Goal: Transaction & Acquisition: Purchase product/service

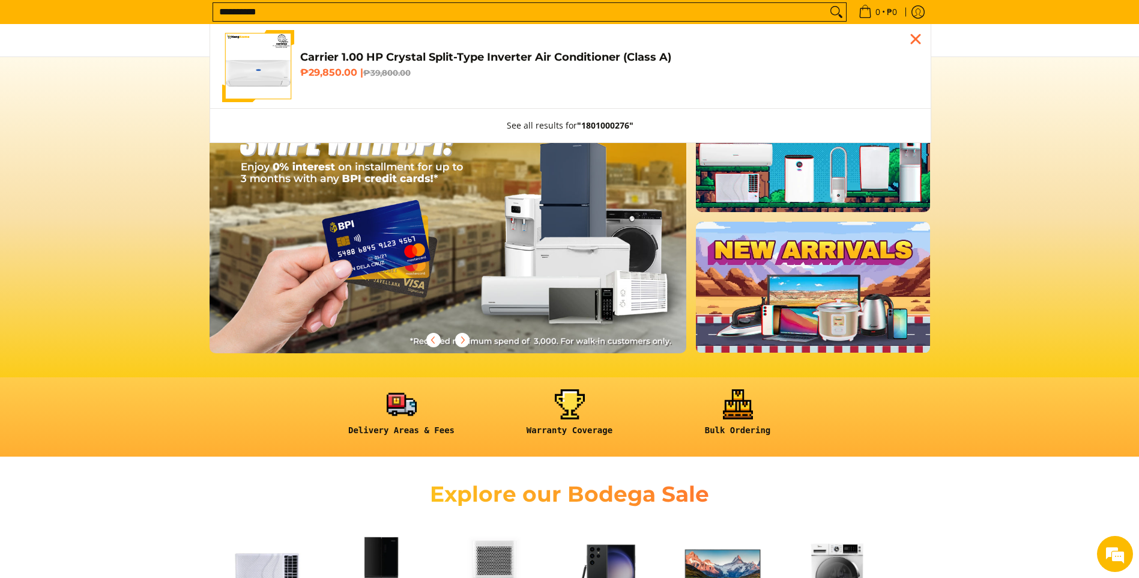
scroll to position [0, 955]
type input "**********"
click at [319, 61] on h4 "Carrier 1.00 HP Crystal Split-Type Inverter Air Conditioner (Class A)" at bounding box center [609, 57] width 619 height 14
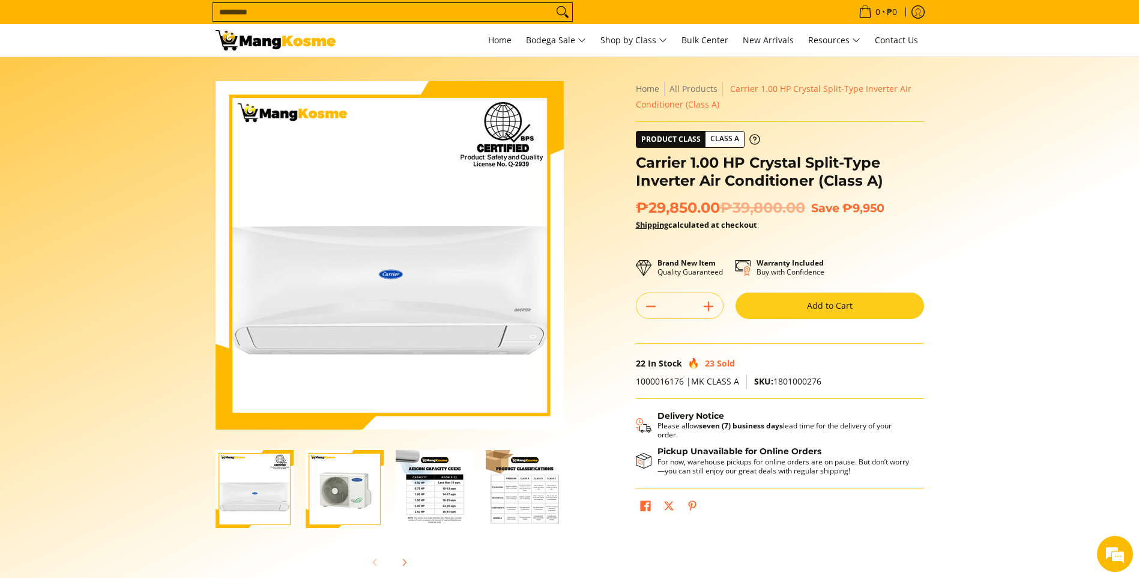
click at [810, 297] on button "Add to Cart" at bounding box center [830, 306] width 189 height 26
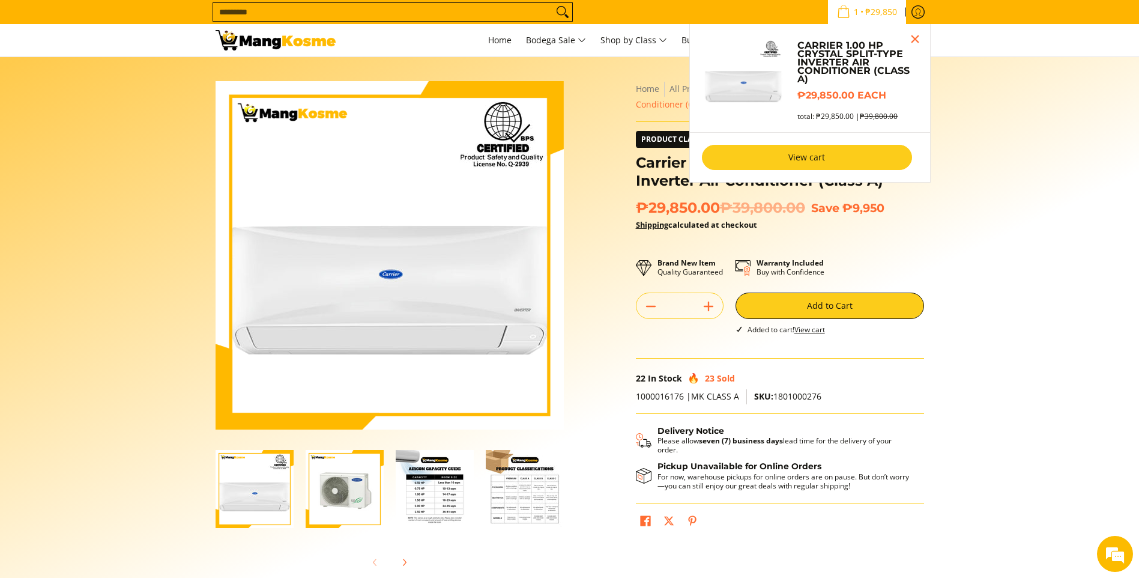
click at [850, 152] on link "View cart" at bounding box center [807, 157] width 210 height 25
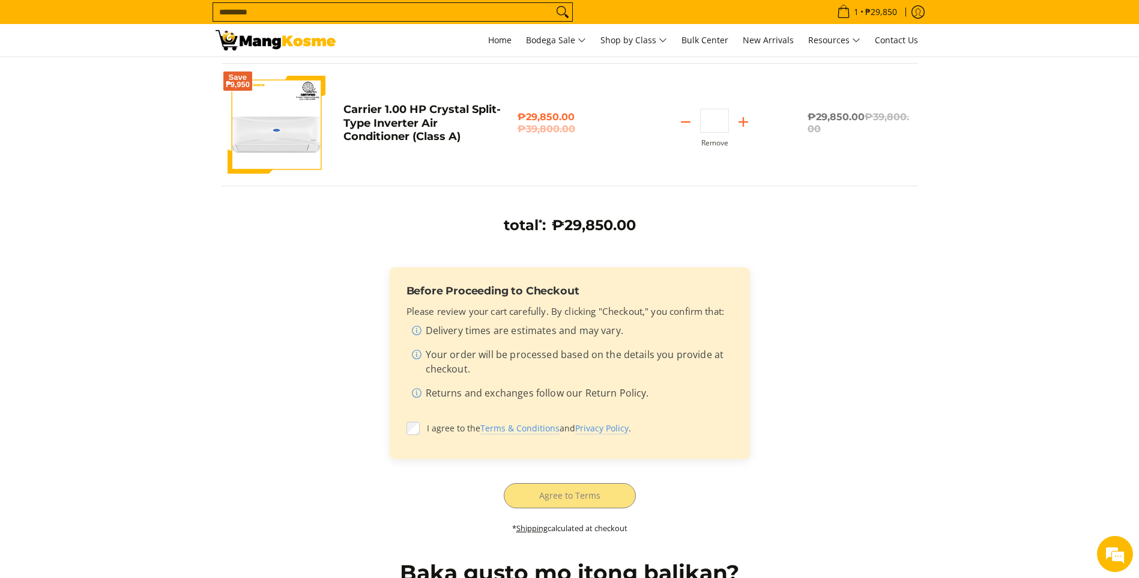
scroll to position [305, 0]
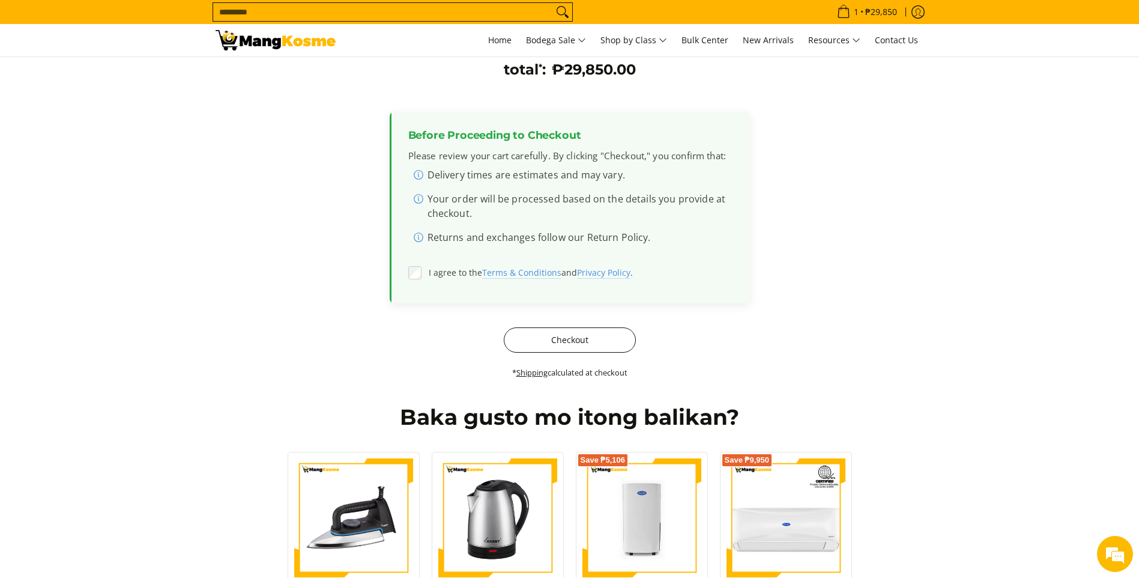
click at [560, 341] on button "Checkout" at bounding box center [570, 339] width 132 height 25
